Goal: Navigation & Orientation: Understand site structure

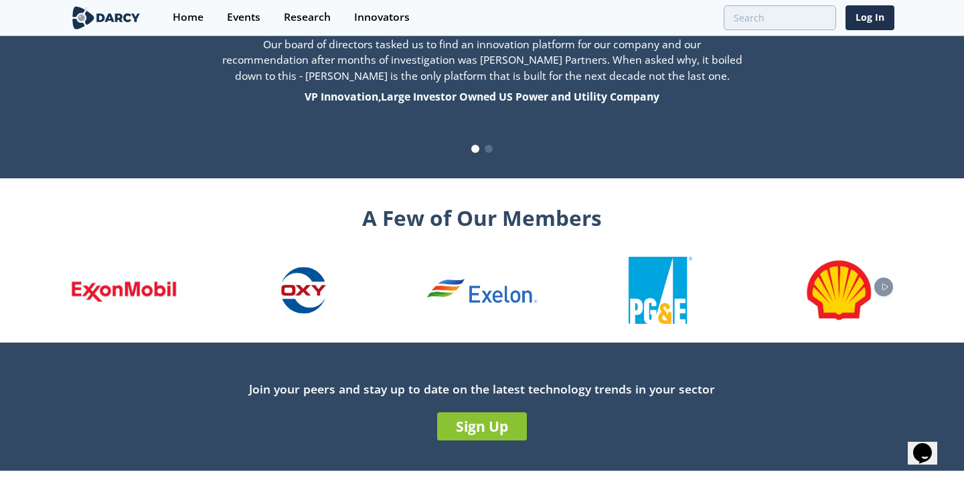
scroll to position [1442, 0]
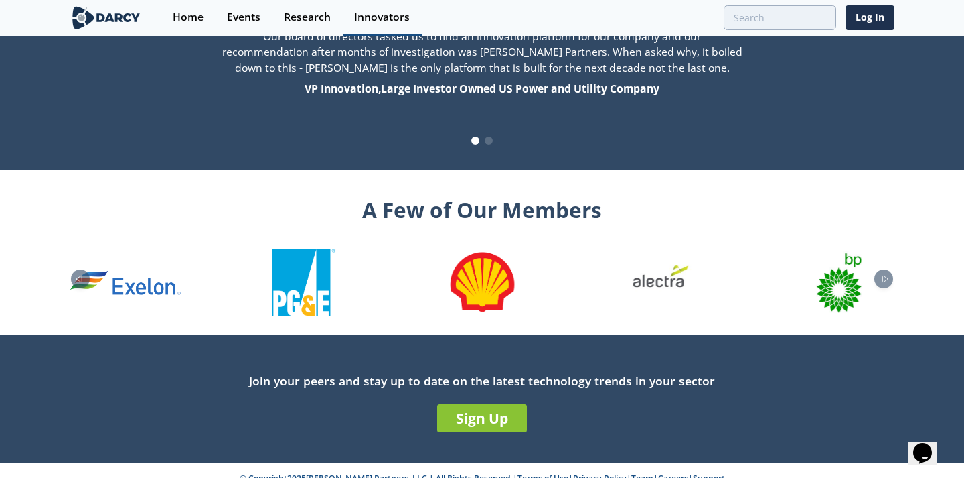
click at [407, 16] on div "Innovators" at bounding box center [382, 17] width 56 height 11
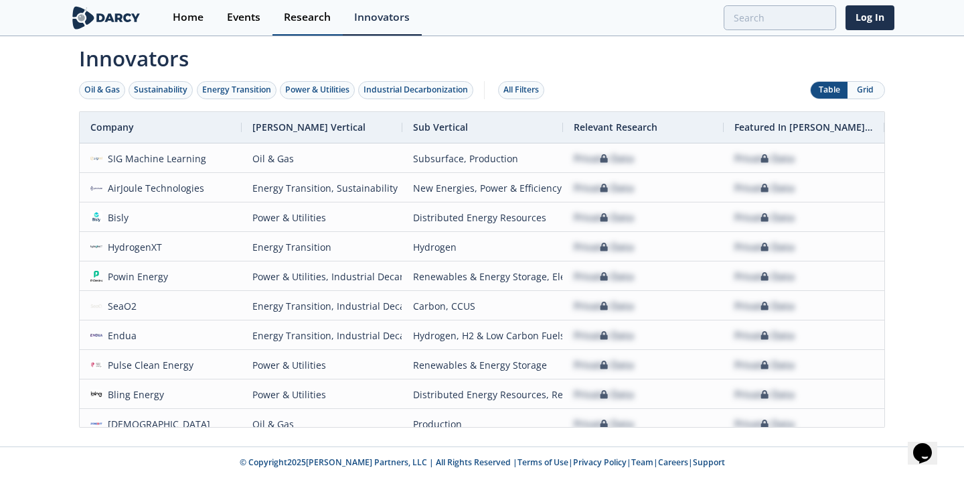
click at [301, 23] on div "Research" at bounding box center [307, 17] width 47 height 11
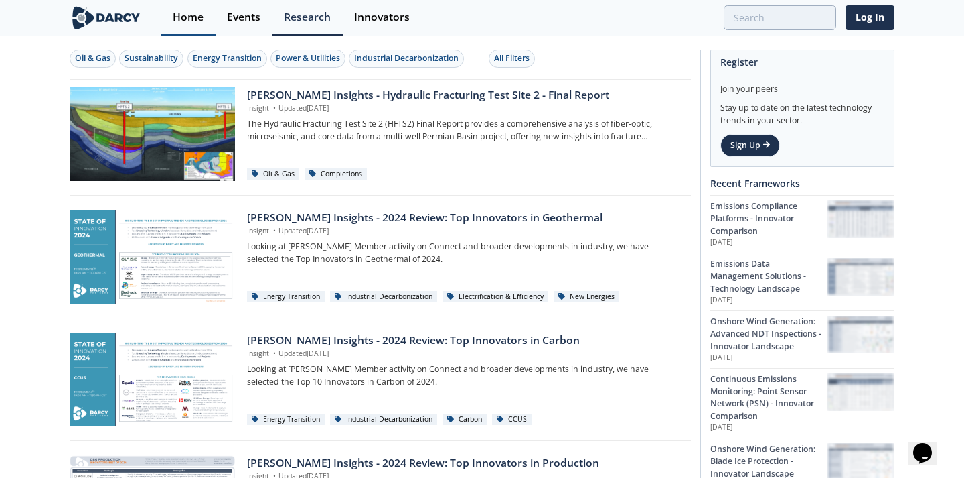
click at [184, 8] on link "Home" at bounding box center [188, 17] width 54 height 35
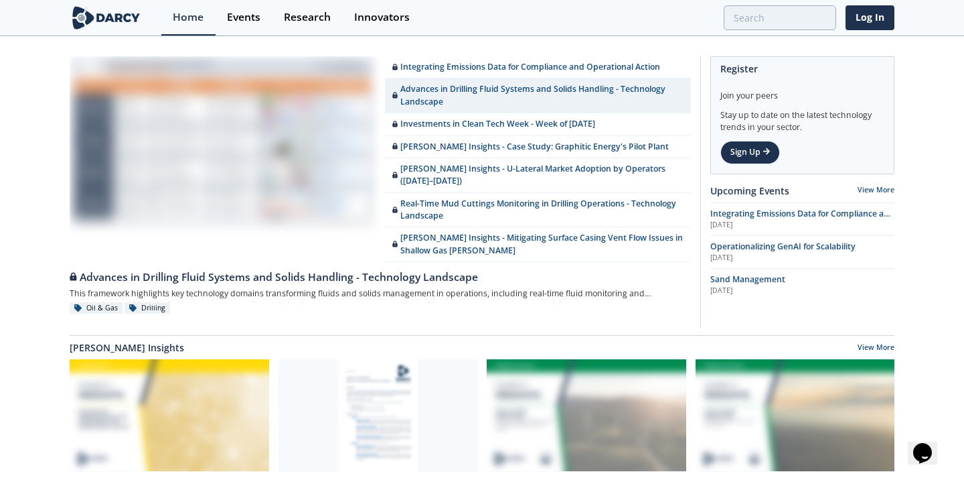
click at [110, 8] on img at bounding box center [106, 17] width 73 height 23
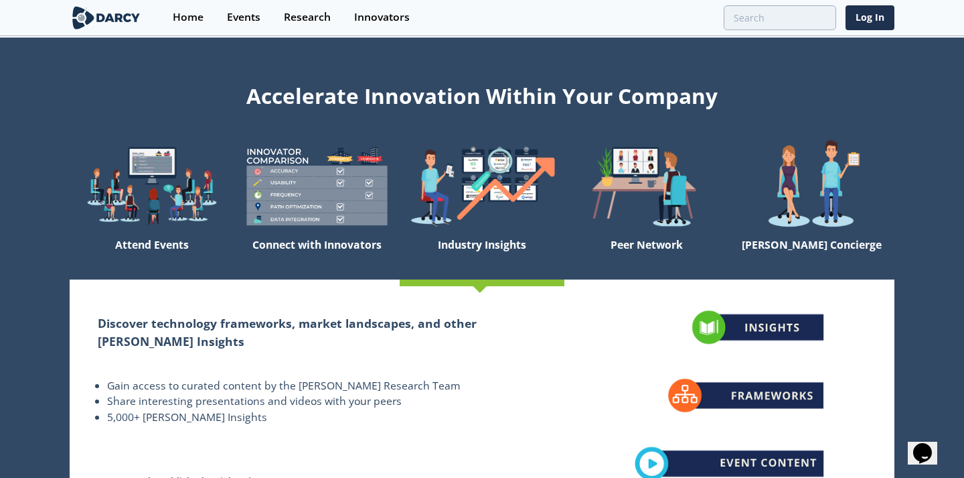
scroll to position [1442, 0]
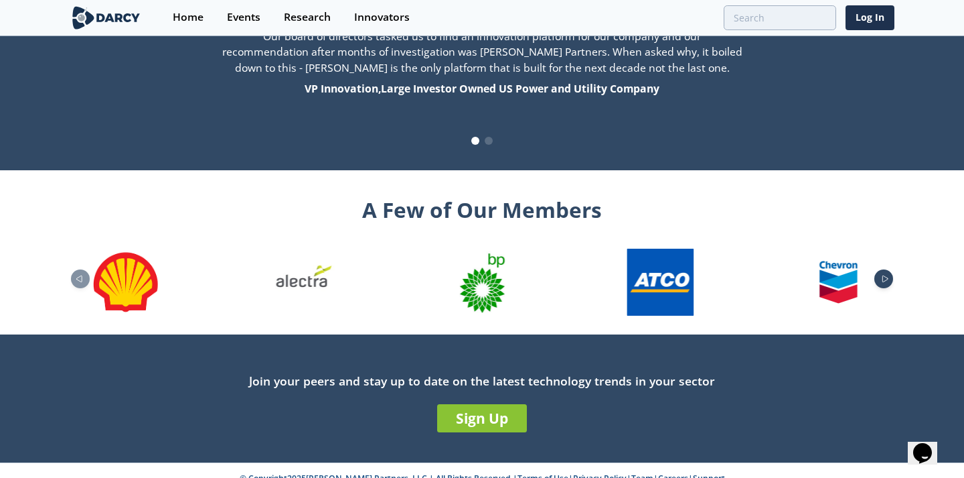
click at [883, 275] on icon "Next slide" at bounding box center [885, 278] width 5 height 6
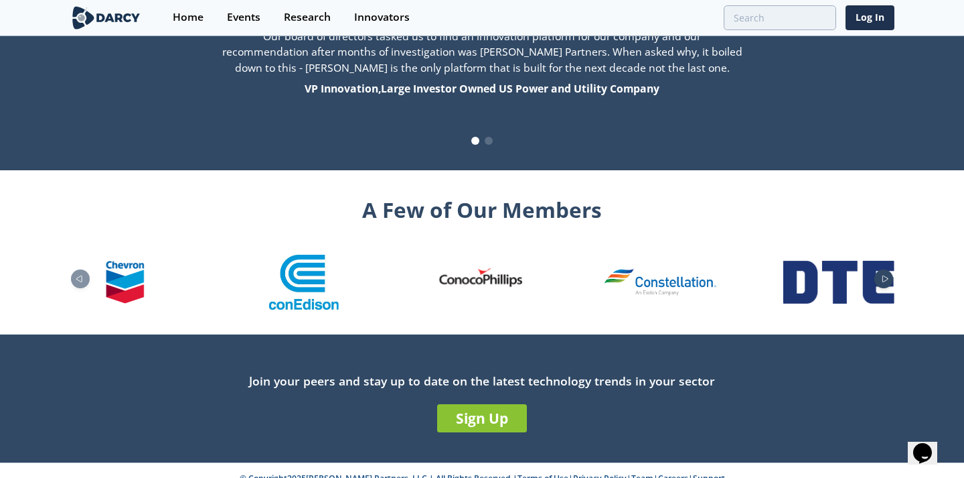
click at [883, 275] on icon "Next slide" at bounding box center [885, 278] width 5 height 6
